Goal: Task Accomplishment & Management: Manage account settings

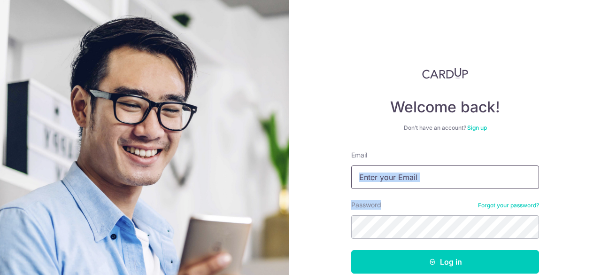
drag, startPoint x: 435, startPoint y: 190, endPoint x: 445, endPoint y: 179, distance: 15.0
click at [445, 179] on form "Email Password Forgot your password? Log in By continuing you agree to our Priv…" at bounding box center [445, 232] width 188 height 164
click at [445, 179] on input "Email" at bounding box center [445, 176] width 188 height 23
type input "[EMAIL_ADDRESS][DOMAIN_NAME]"
click at [351, 250] on button "Log in" at bounding box center [445, 261] width 188 height 23
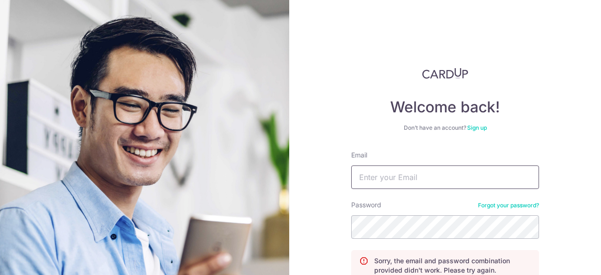
drag, startPoint x: 0, startPoint y: 0, endPoint x: 390, endPoint y: 182, distance: 430.2
click at [390, 182] on input "Email" at bounding box center [445, 176] width 188 height 23
type input "[EMAIL_ADDRESS][DOMAIN_NAME]"
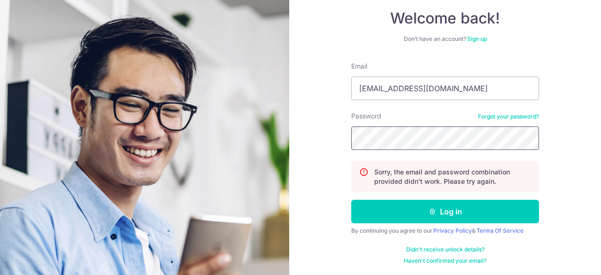
click at [351, 200] on button "Log in" at bounding box center [445, 211] width 188 height 23
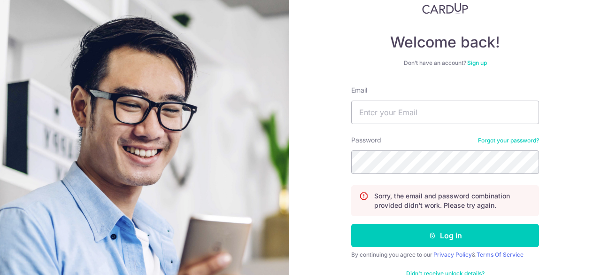
scroll to position [89, 0]
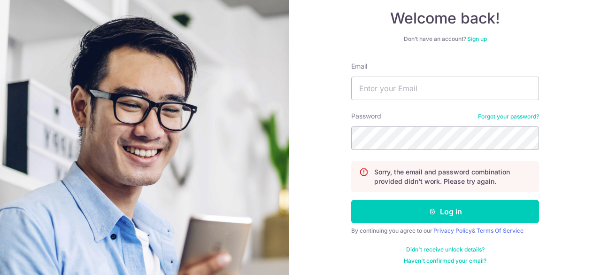
click at [515, 118] on link "Forgot your password?" at bounding box center [508, 117] width 61 height 8
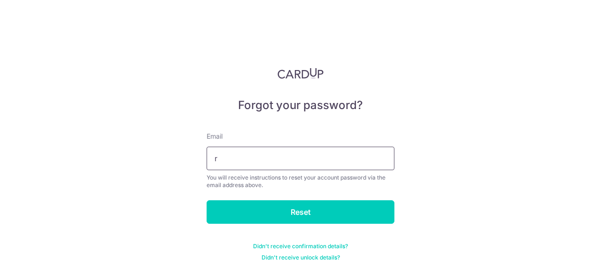
click at [340, 156] on input "r" at bounding box center [301, 158] width 188 height 23
type input "[EMAIL_ADDRESS][DOMAIN_NAME]"
click at [207, 200] on input "Reset" at bounding box center [301, 211] width 188 height 23
